Goal: Task Accomplishment & Management: Use online tool/utility

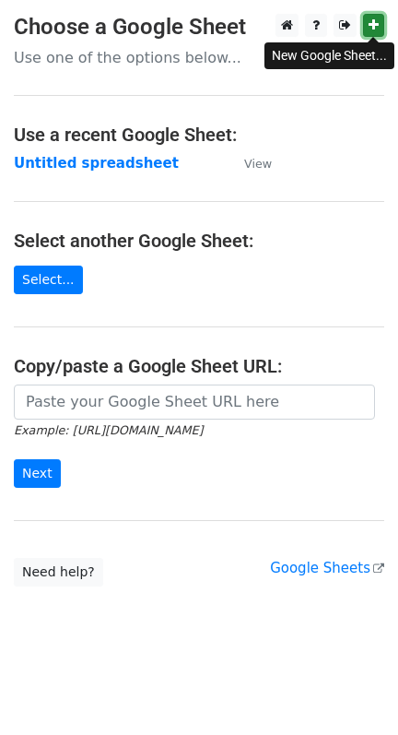
click at [377, 24] on icon at bounding box center [374, 24] width 10 height 13
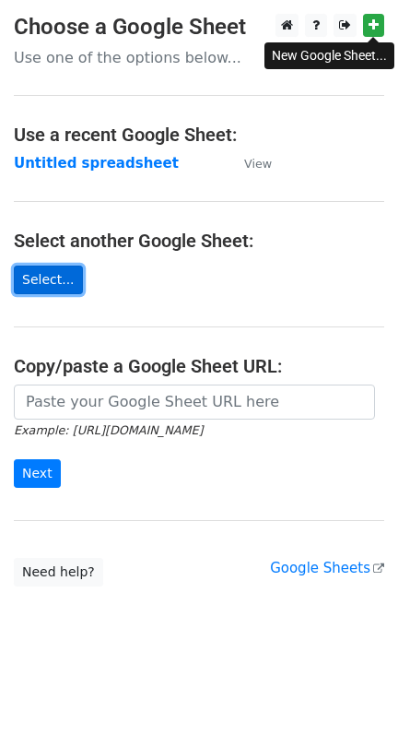
click at [59, 280] on link "Select..." at bounding box center [48, 280] width 69 height 29
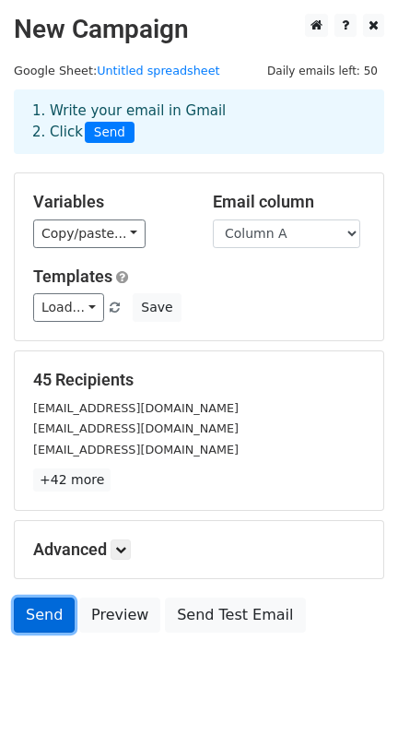
click at [55, 621] on link "Send" at bounding box center [44, 614] width 61 height 35
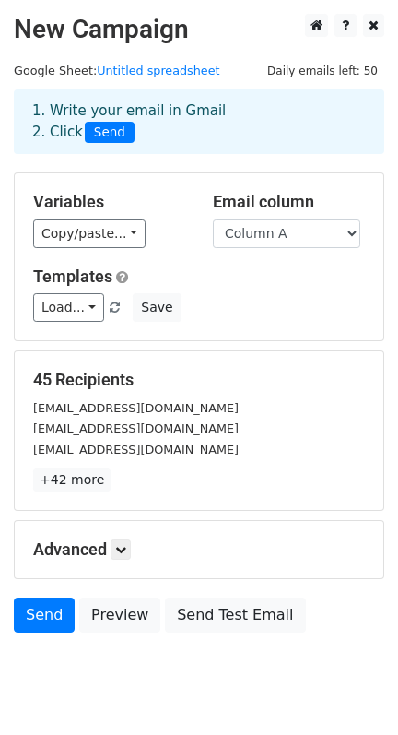
click at [103, 140] on span "Send" at bounding box center [110, 133] width 50 height 22
click at [103, 134] on span "Send" at bounding box center [110, 133] width 50 height 22
click at [46, 618] on link "Send" at bounding box center [44, 614] width 61 height 35
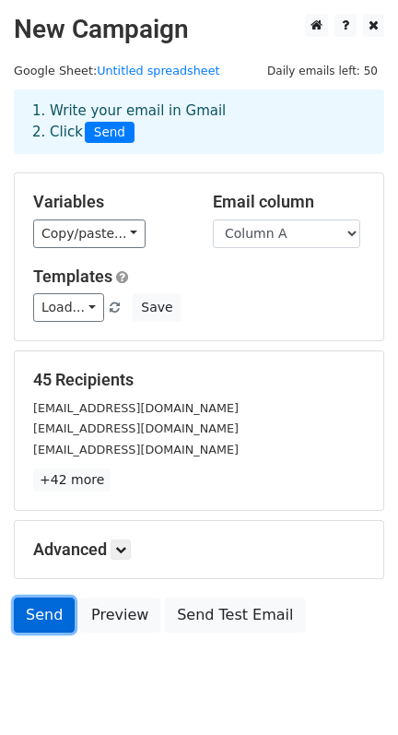
click at [46, 618] on link "Send" at bounding box center [44, 614] width 61 height 35
click at [97, 140] on span "Send" at bounding box center [110, 133] width 50 height 22
click at [97, 127] on span "Send" at bounding box center [110, 133] width 50 height 22
